Goal: Book appointment/travel/reservation

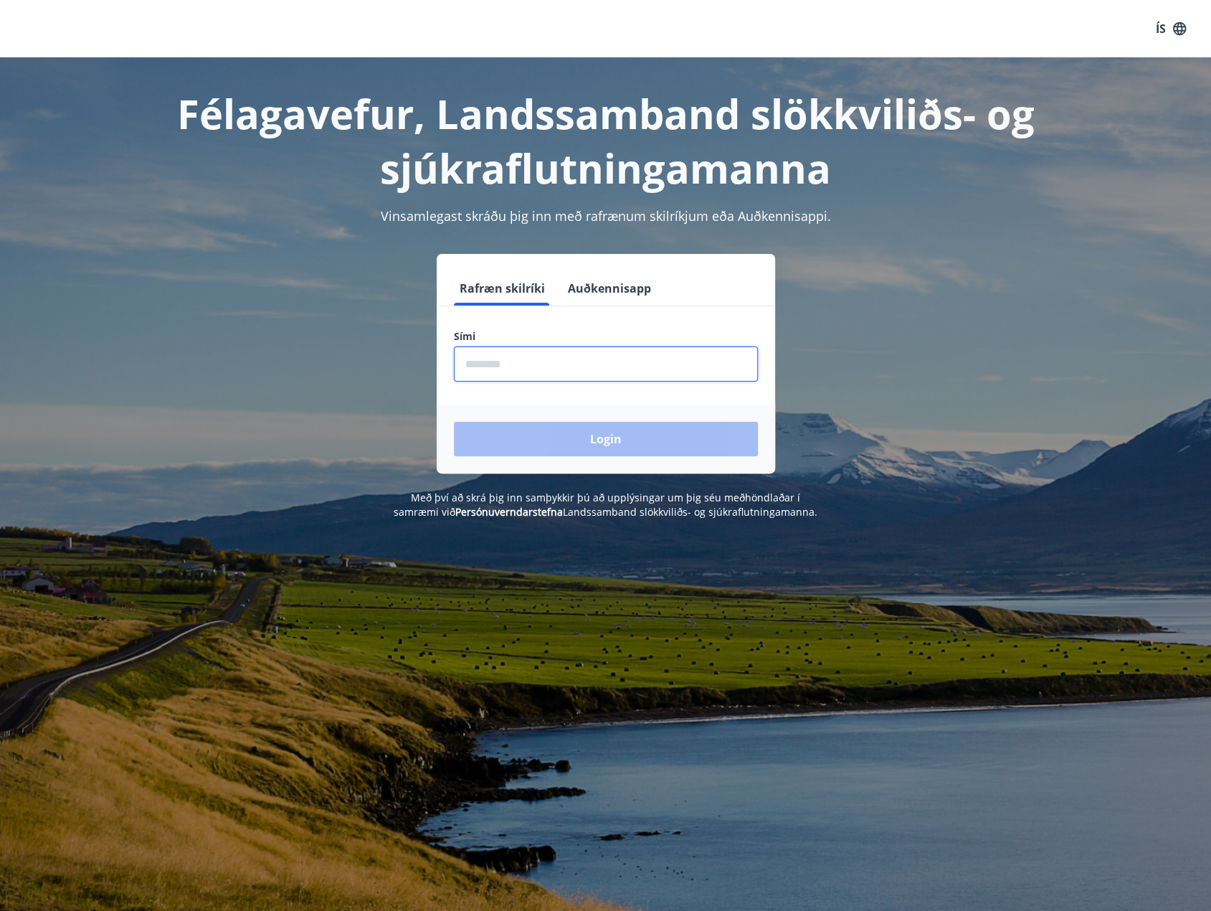
click at [532, 361] on input "phone" at bounding box center [606, 363] width 304 height 35
type input "********"
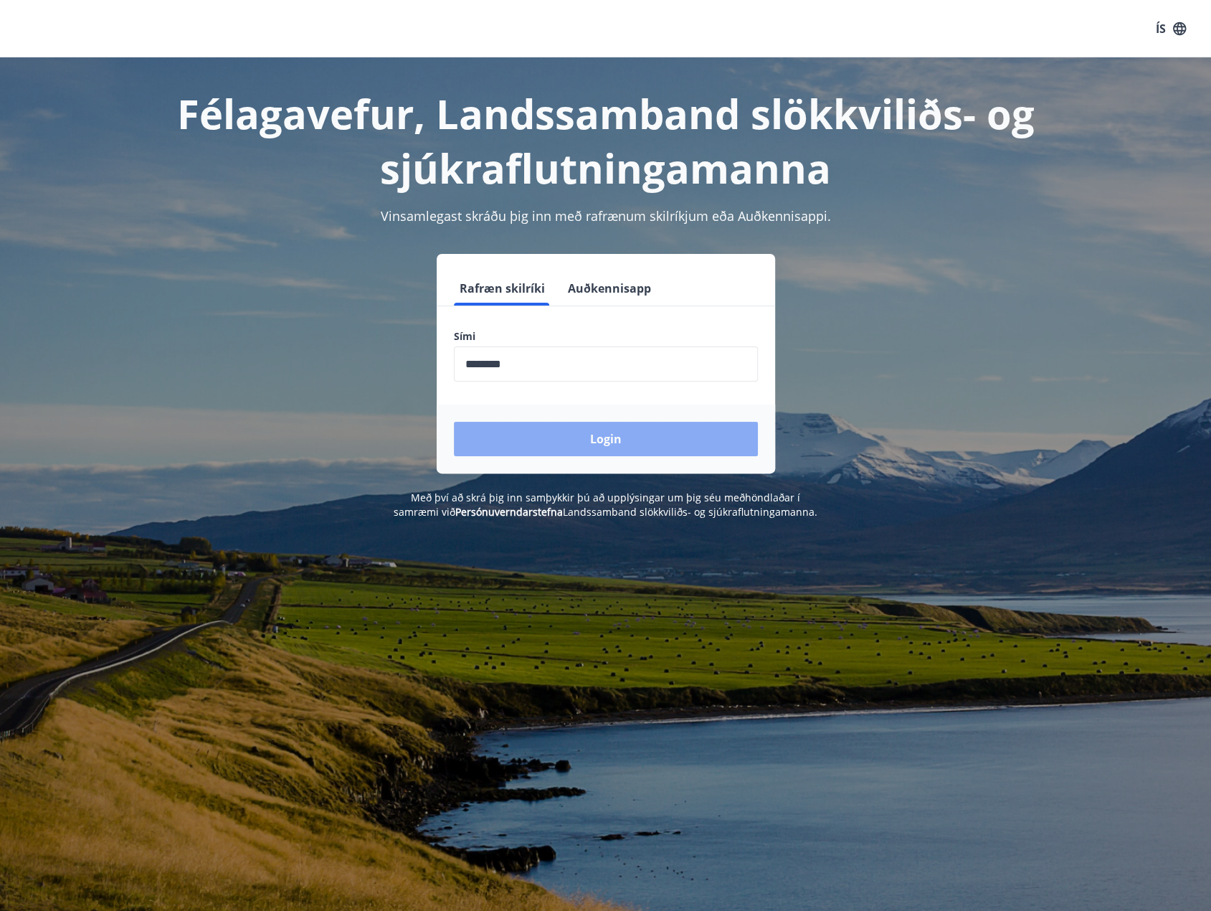
click at [574, 437] on button "Login" at bounding box center [606, 439] width 304 height 34
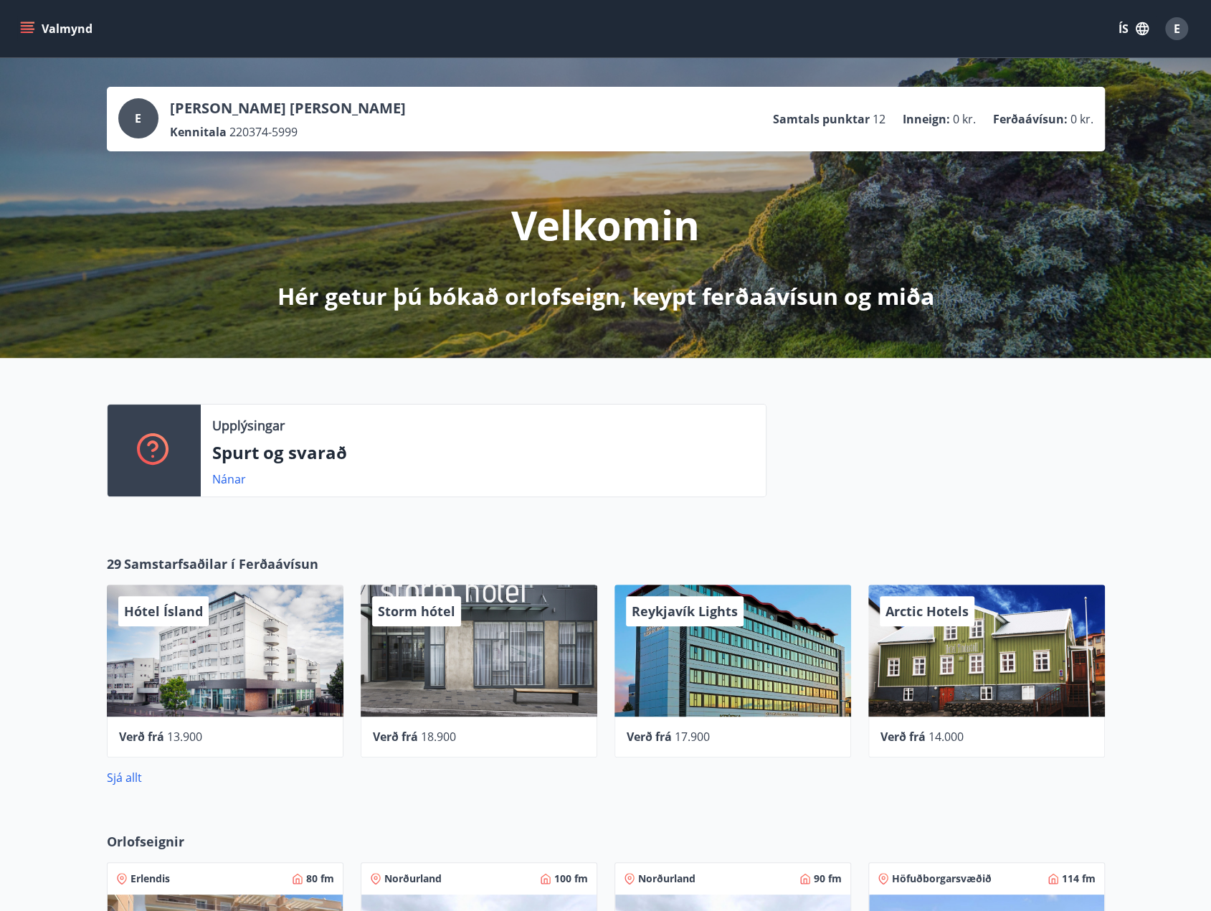
click at [21, 29] on icon "menu" at bounding box center [29, 28] width 16 height 1
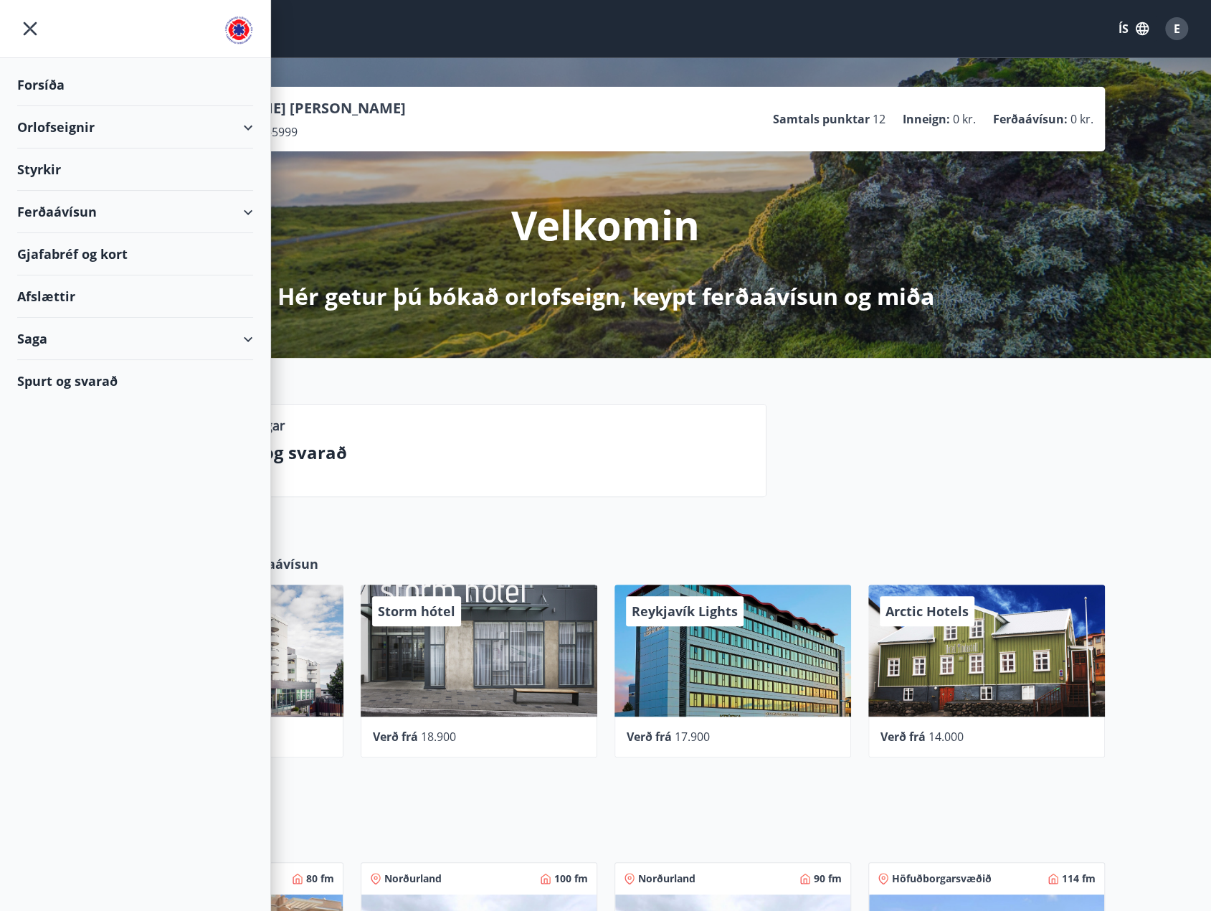
click at [42, 126] on div "Orlofseignir" at bounding box center [135, 127] width 236 height 42
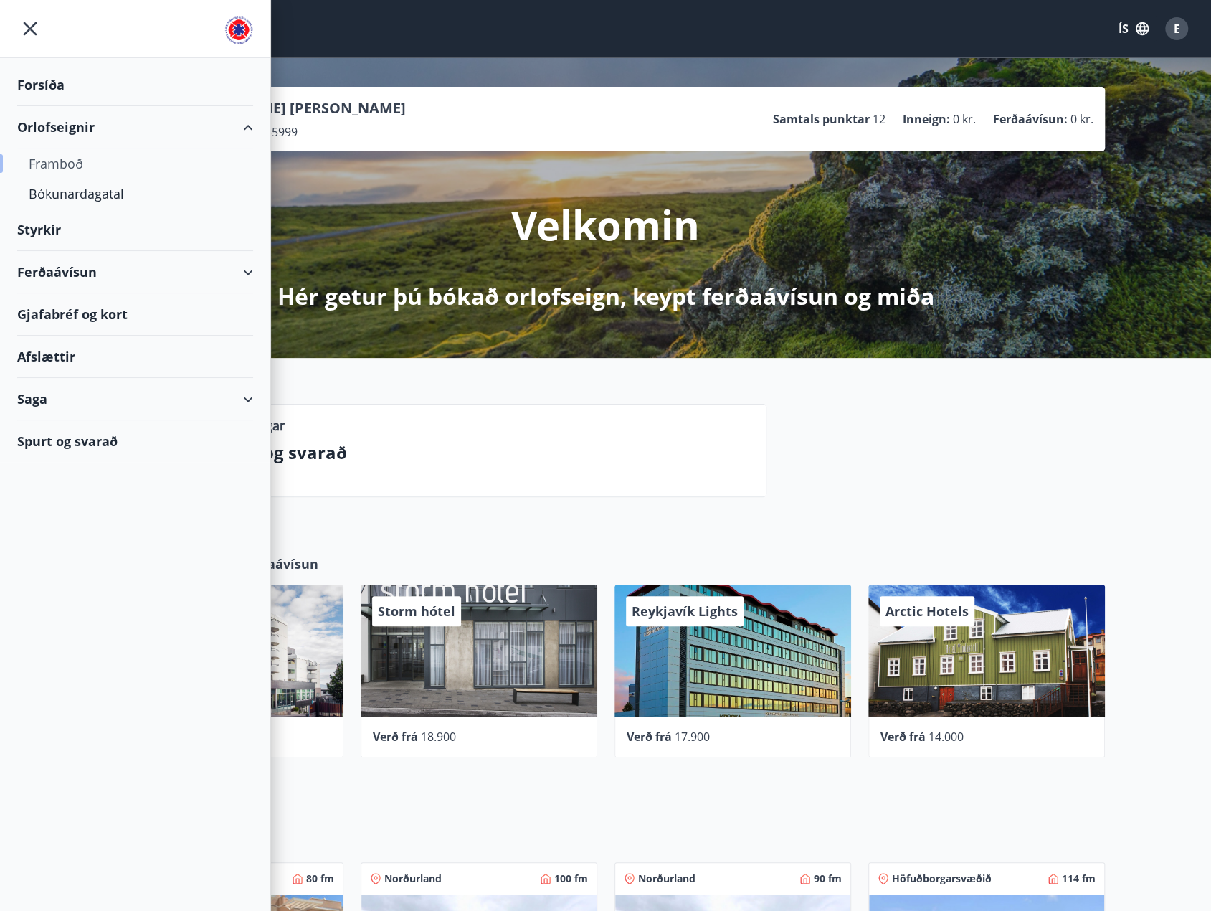
click at [46, 167] on div "Framboð" at bounding box center [135, 163] width 213 height 30
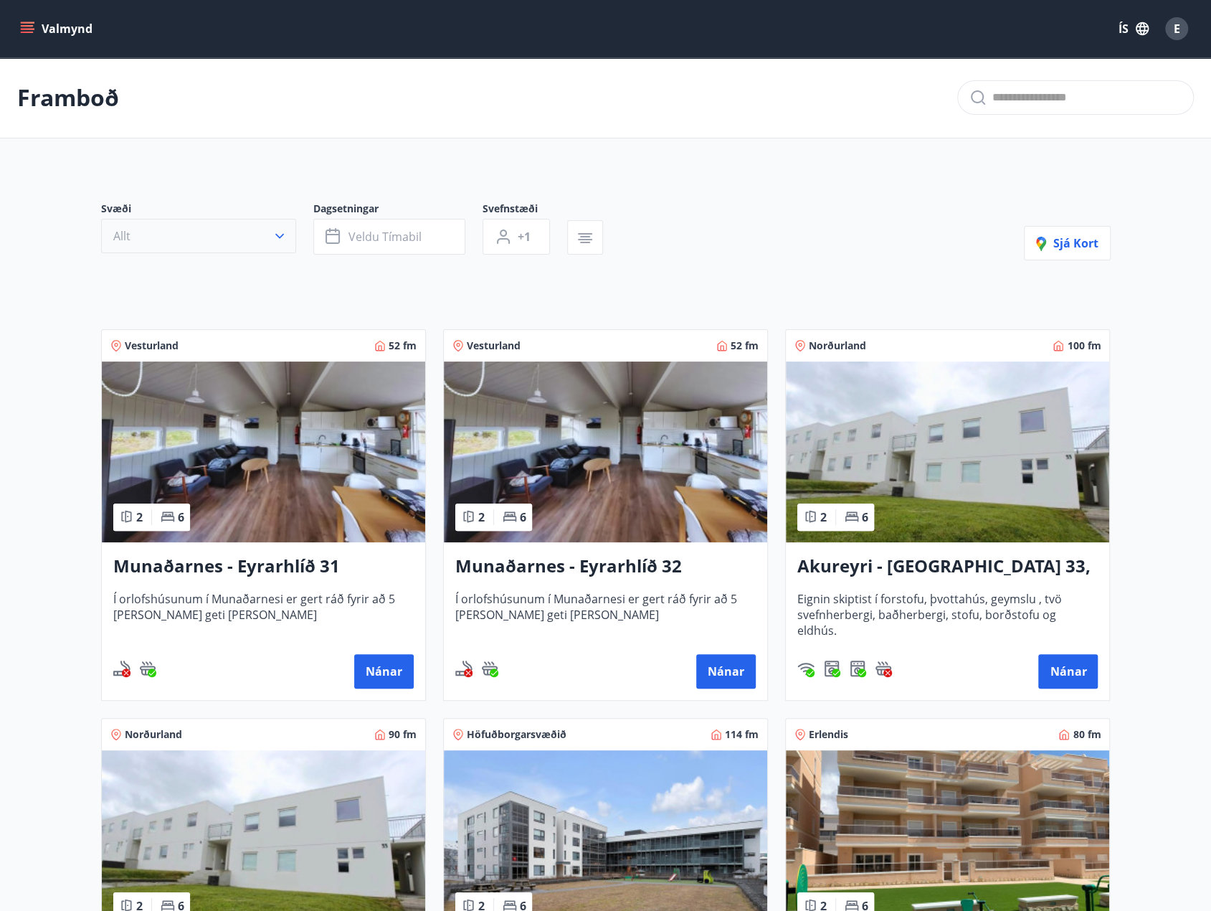
click at [221, 229] on button "Allt" at bounding box center [198, 236] width 195 height 34
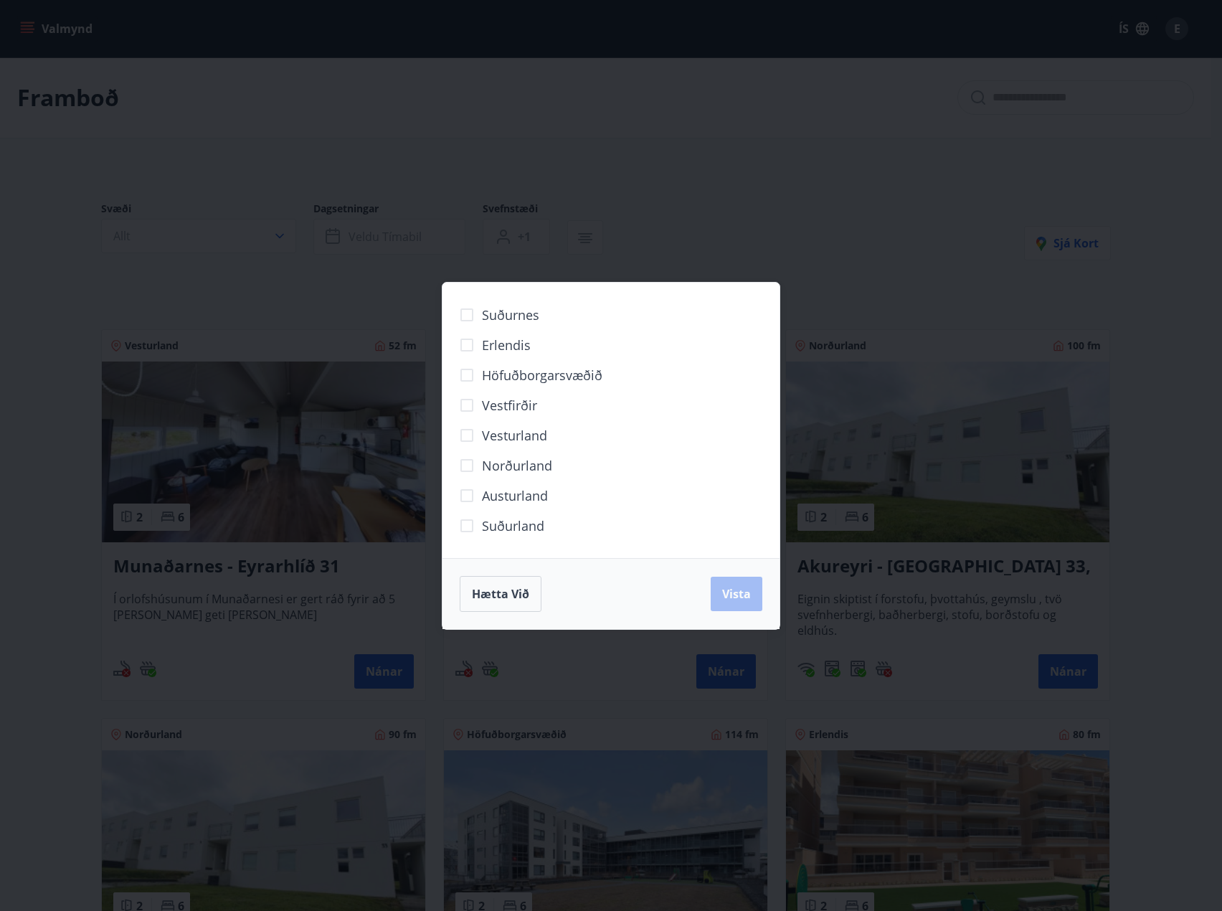
click at [514, 465] on span "Norðurland" at bounding box center [517, 465] width 70 height 19
click at [721, 593] on button "Vista" at bounding box center [736, 593] width 52 height 34
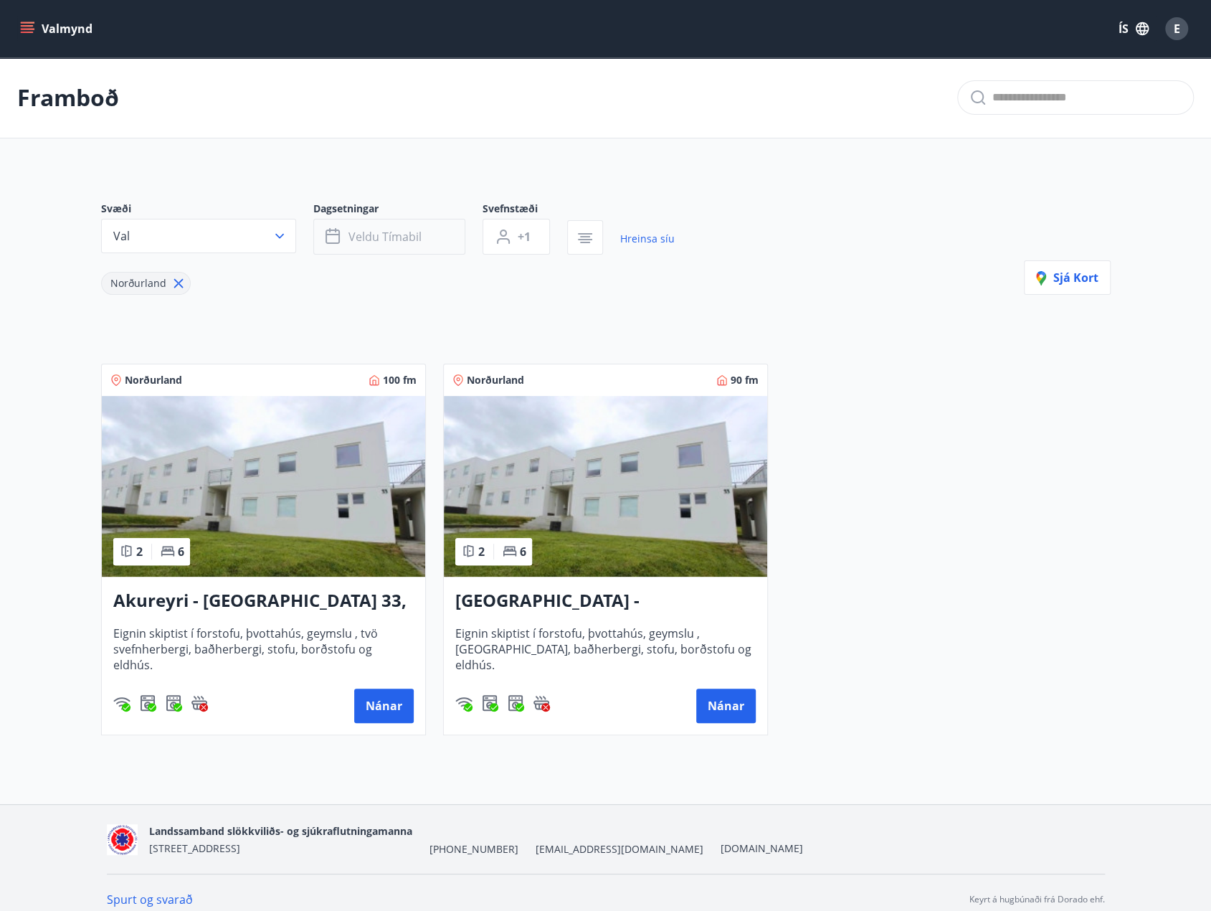
click at [419, 244] on button "Veldu tímabil" at bounding box center [389, 237] width 152 height 36
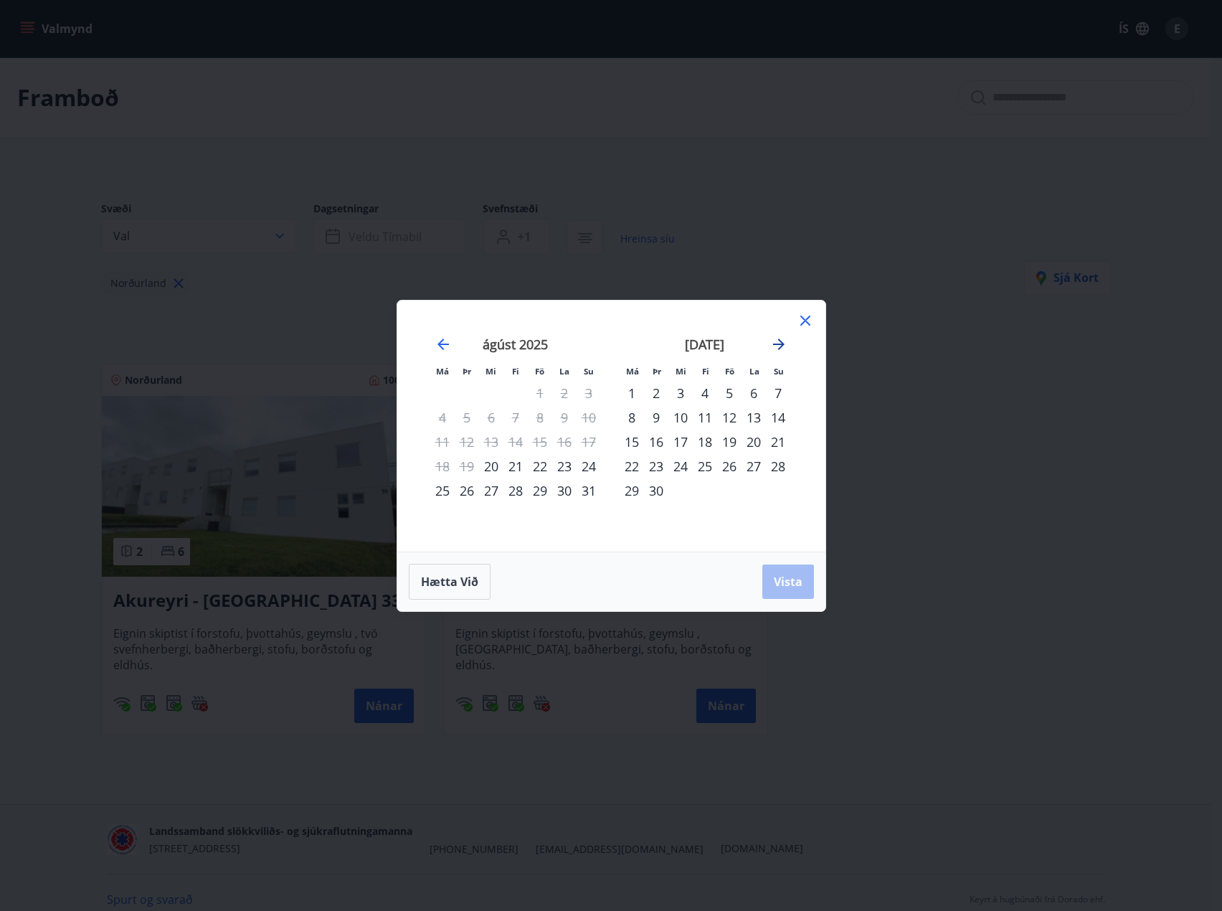
click at [777, 345] on icon "Move forward to switch to the next month." at bounding box center [778, 343] width 11 height 11
click at [726, 461] on div "26" at bounding box center [729, 466] width 24 height 24
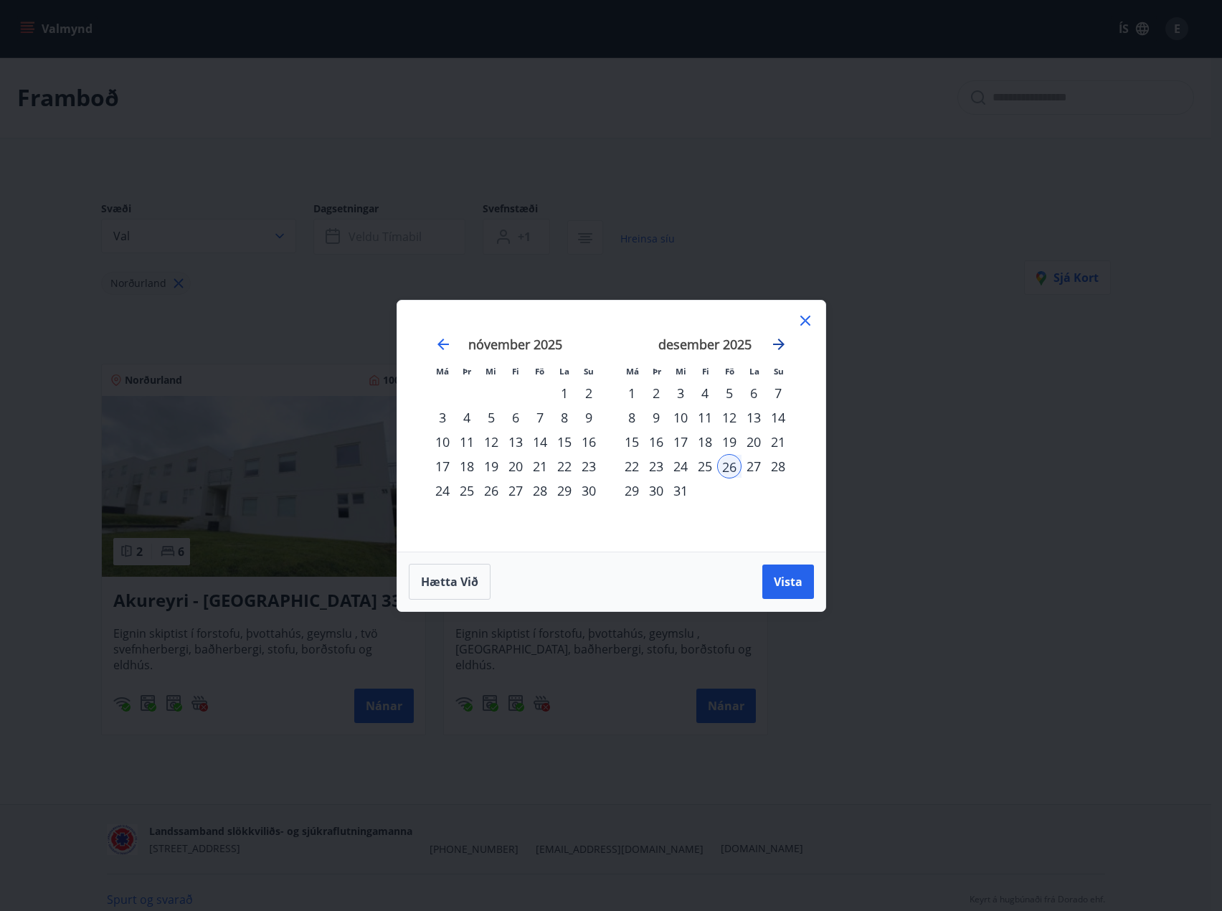
click at [781, 339] on icon "Move forward to switch to the next month." at bounding box center [778, 344] width 17 height 17
click at [729, 385] on div "2" at bounding box center [729, 393] width 24 height 24
click at [772, 576] on button "Vista" at bounding box center [788, 581] width 52 height 34
